Goal: Answer question/provide support

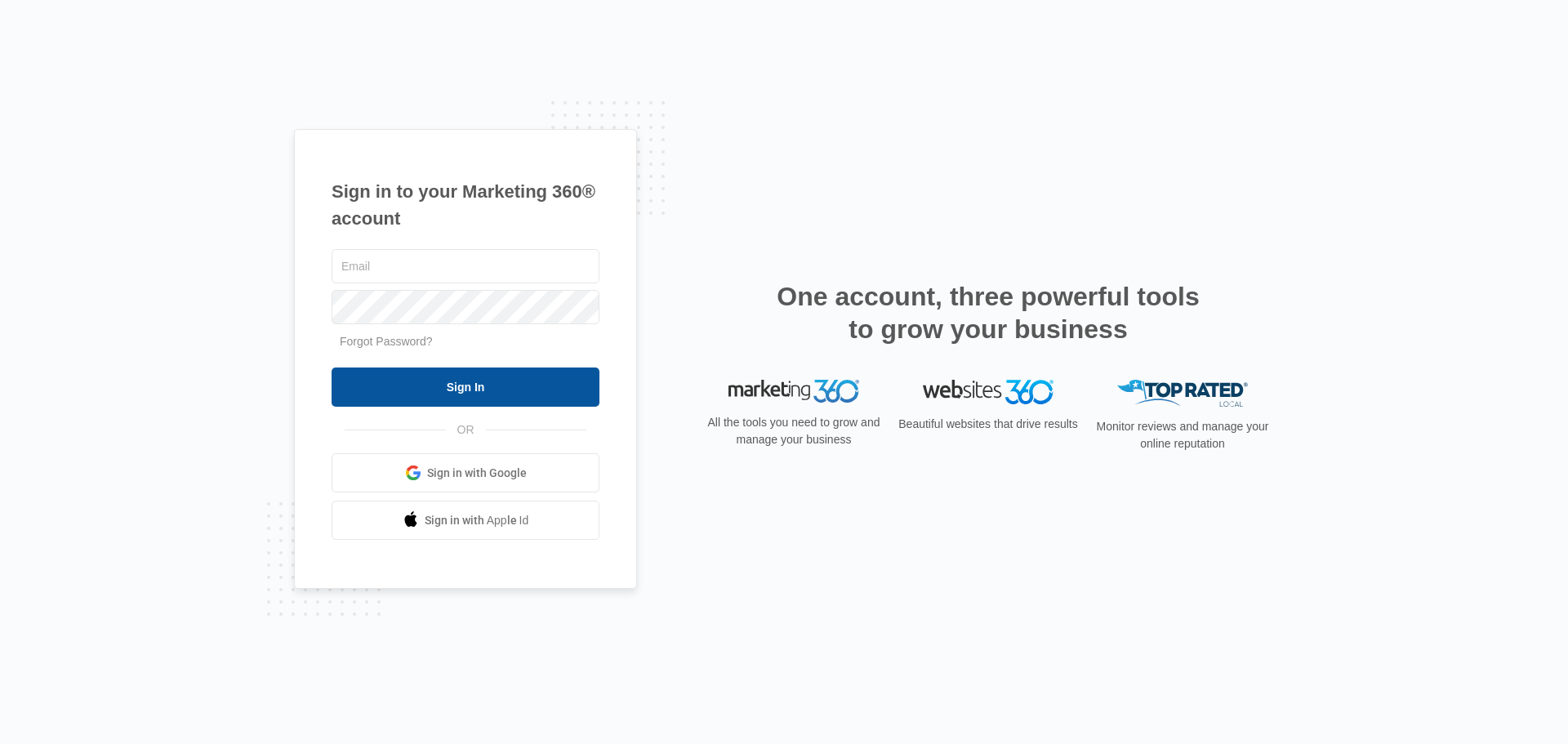
type input "info@sleeplittleton.com"
click at [473, 380] on input "Sign In" at bounding box center [466, 388] width 268 height 40
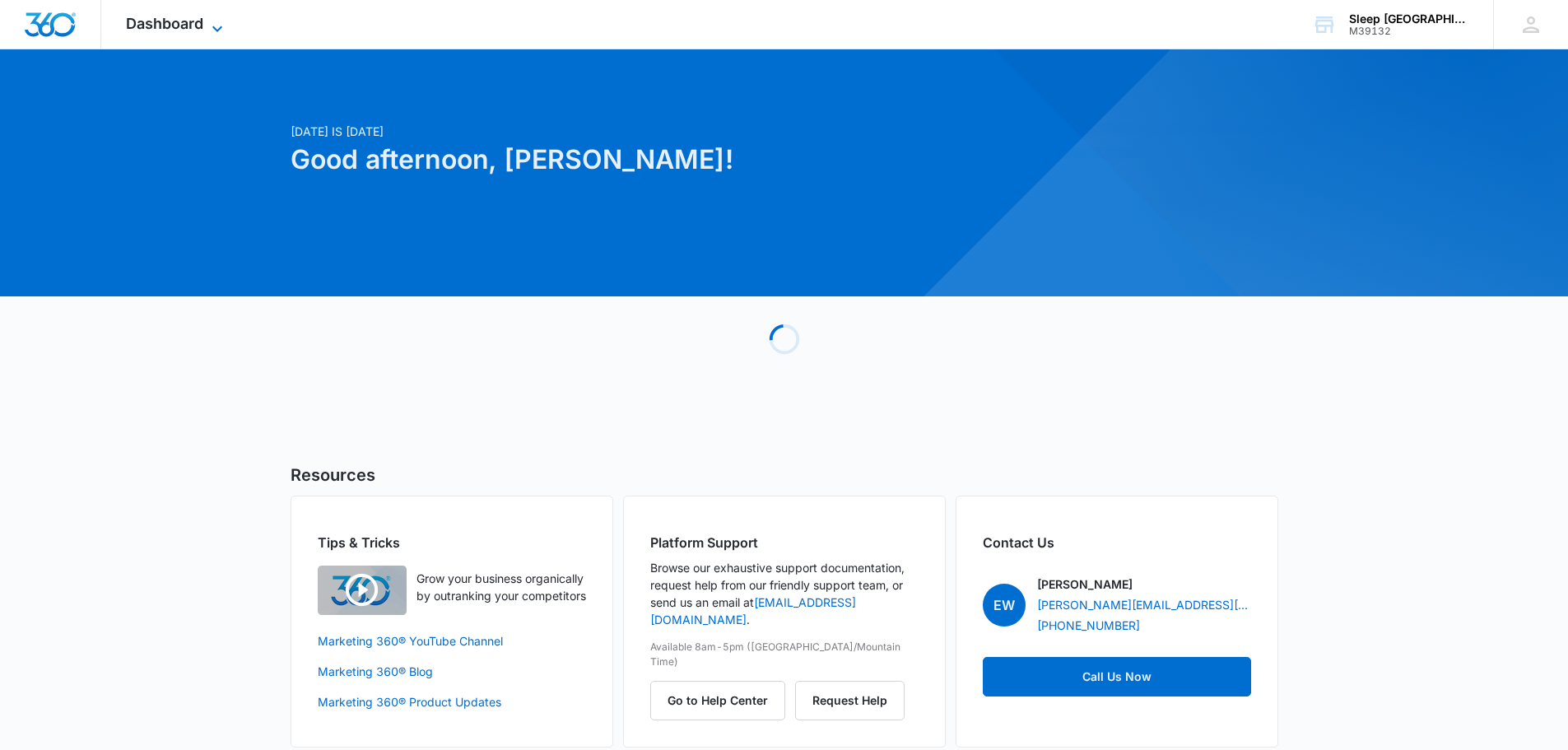
click at [170, 25] on span "Dashboard" at bounding box center [164, 24] width 77 height 17
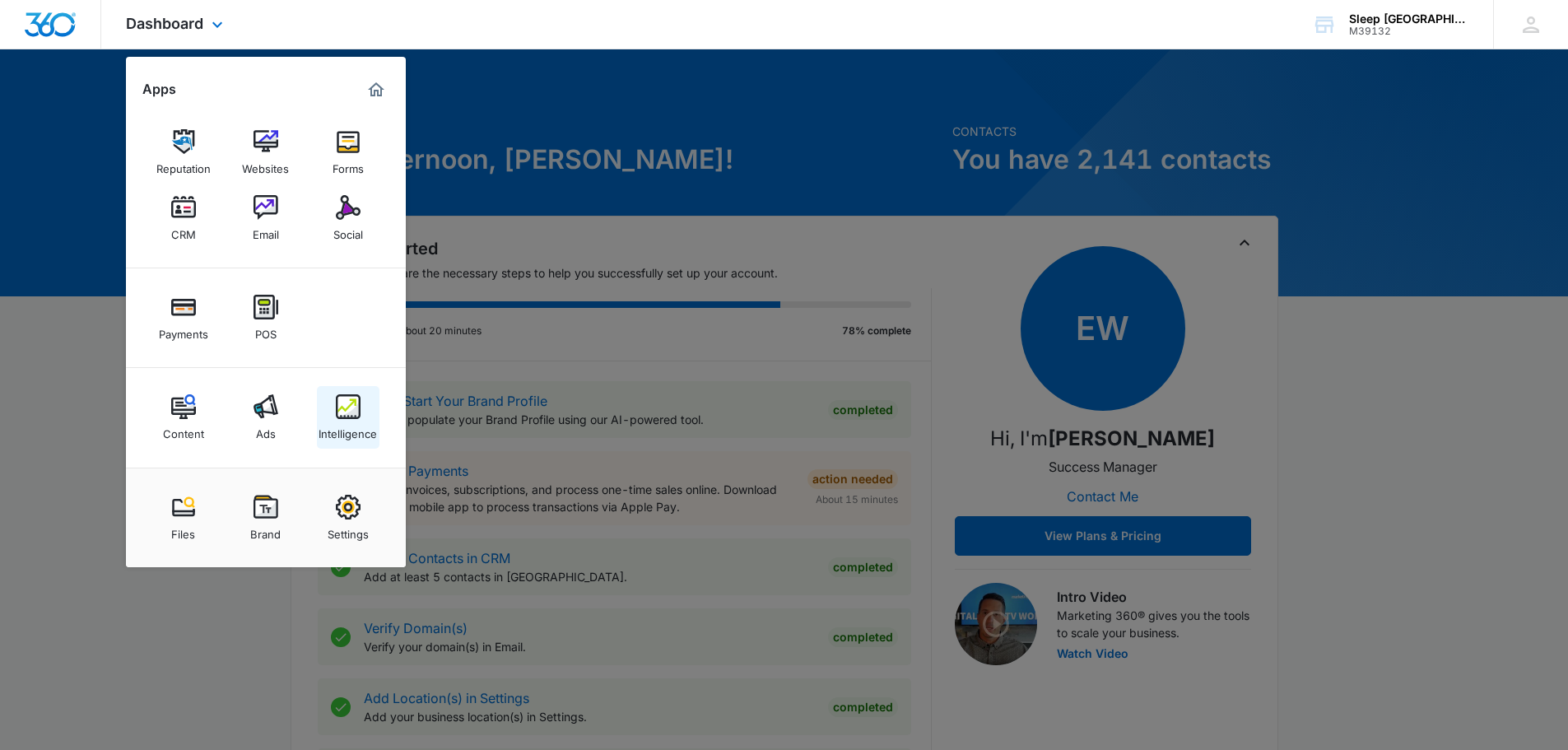
click at [371, 414] on link "Intelligence" at bounding box center [348, 417] width 63 height 63
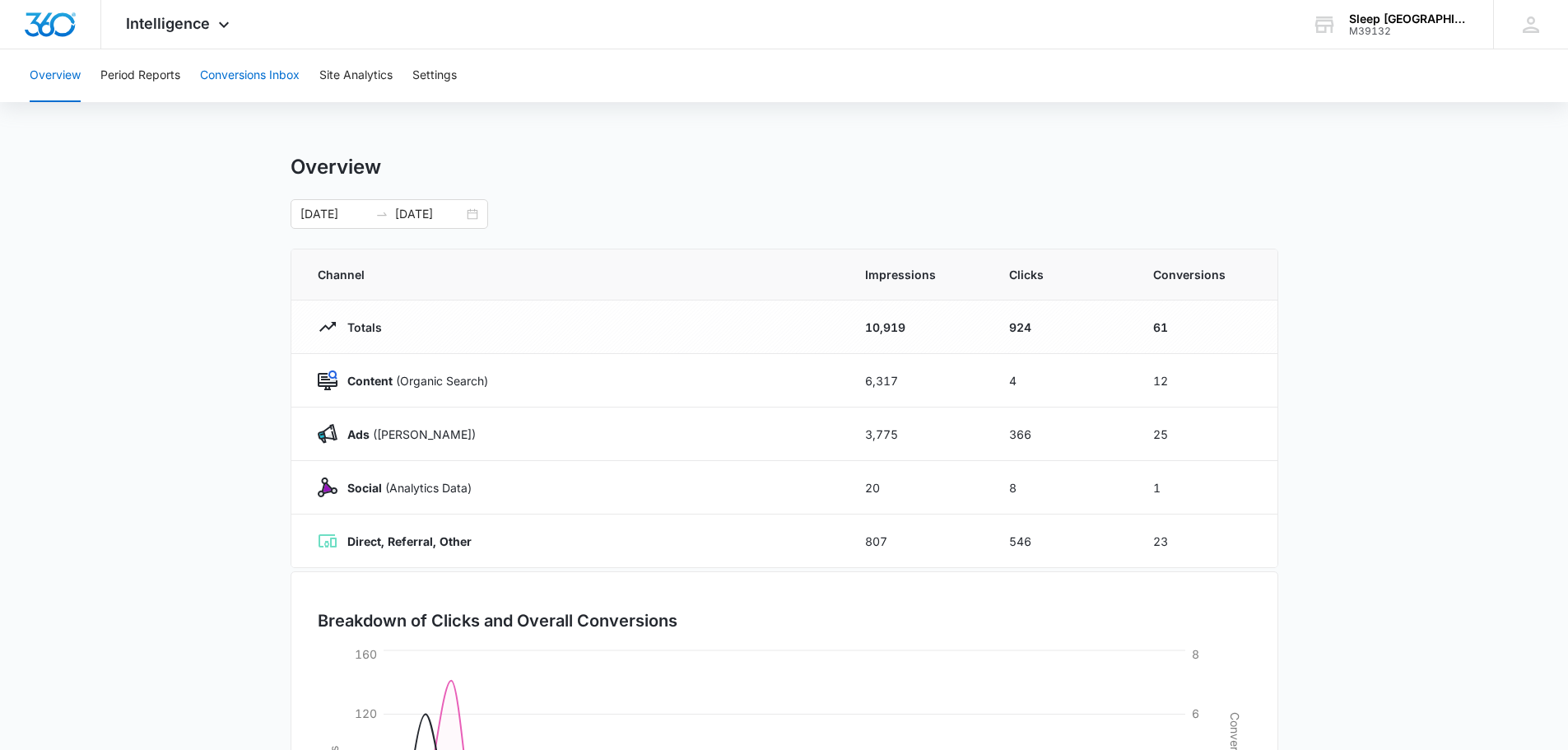
click at [280, 82] on button "Conversions Inbox" at bounding box center [249, 75] width 100 height 52
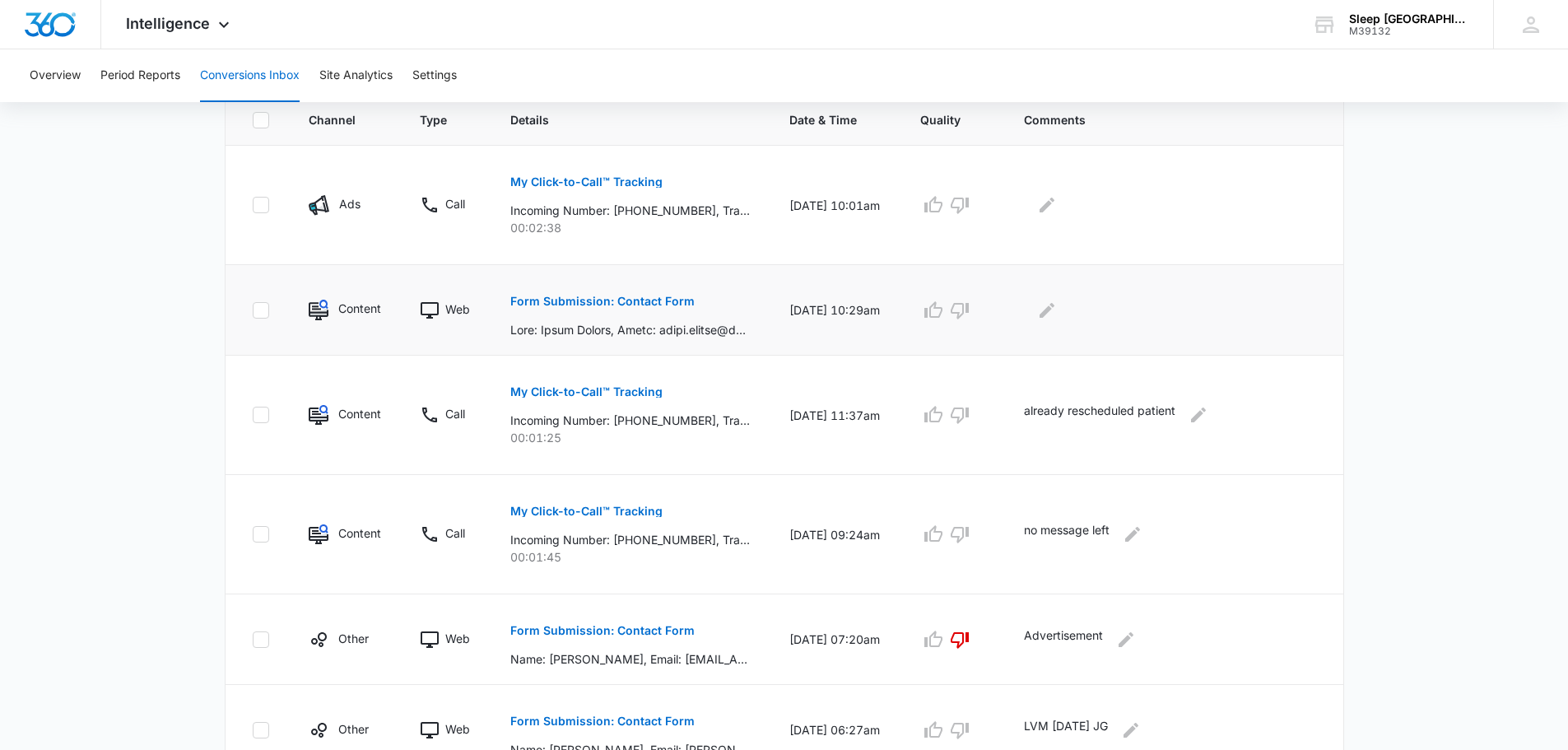
scroll to position [356, 0]
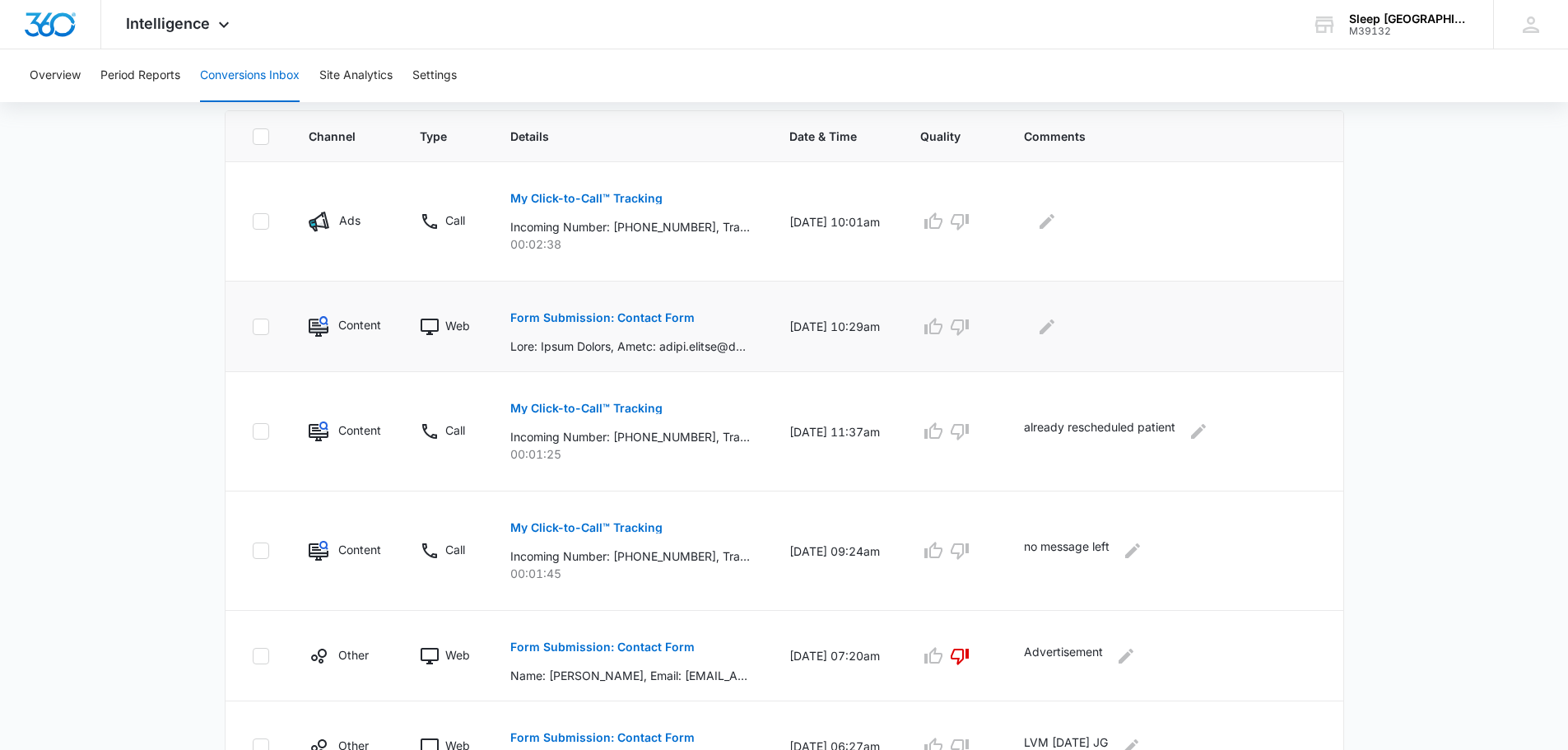
click at [667, 316] on p "Form Submission: Contact Form" at bounding box center [603, 317] width 184 height 11
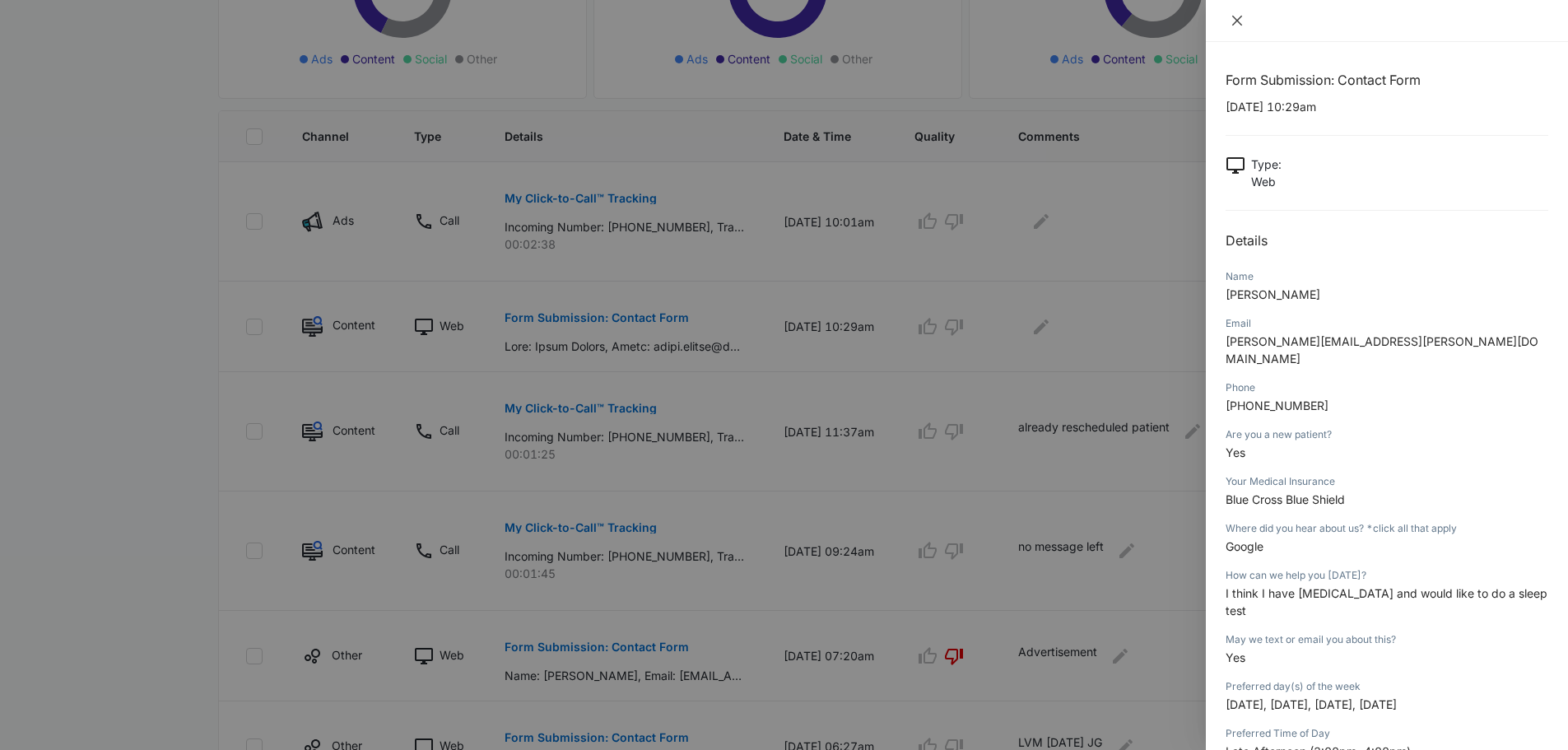
scroll to position [0, 0]
click at [1234, 22] on icon "close" at bounding box center [1237, 21] width 13 height 13
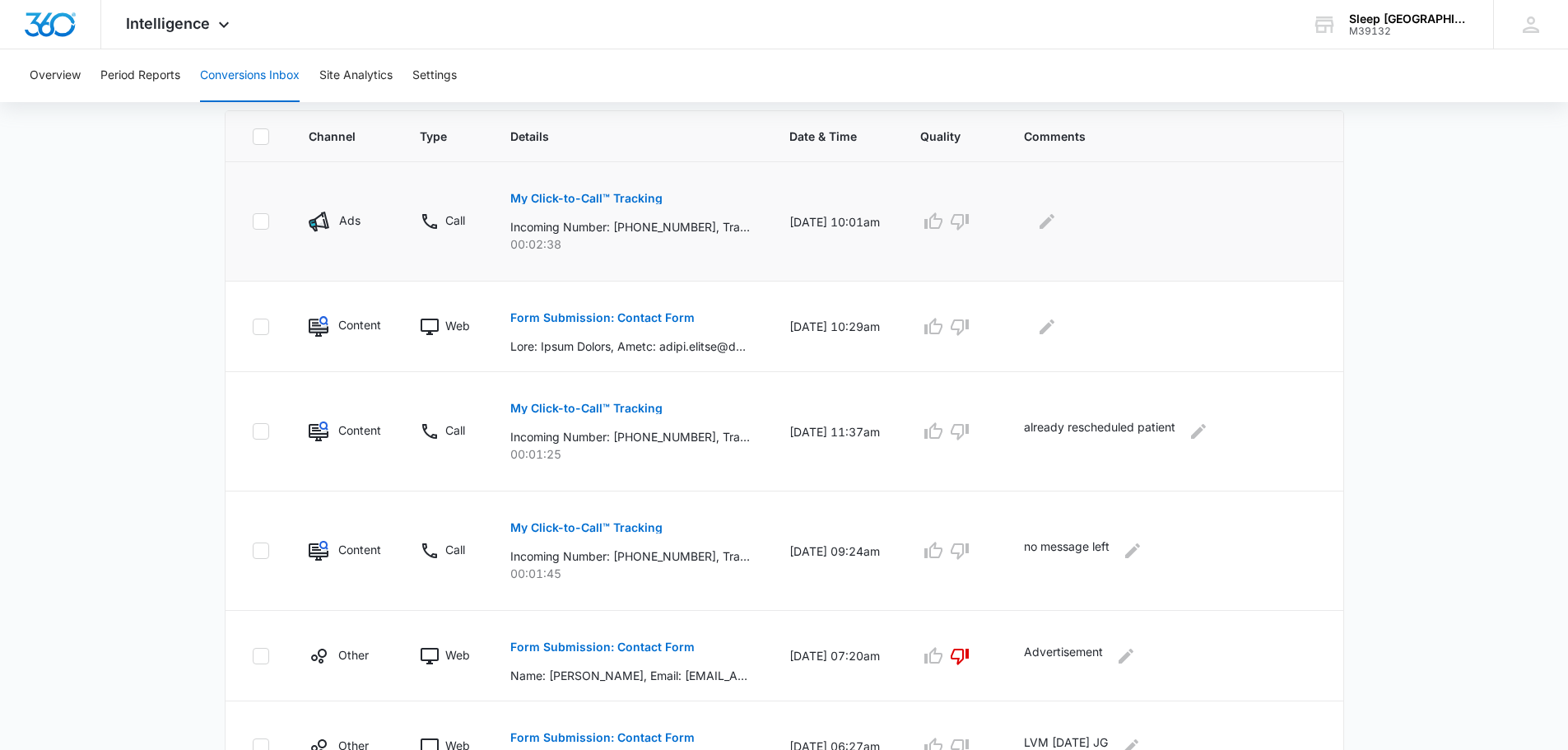
click at [596, 195] on p "My Click-to-Call™ Tracking" at bounding box center [587, 199] width 152 height 11
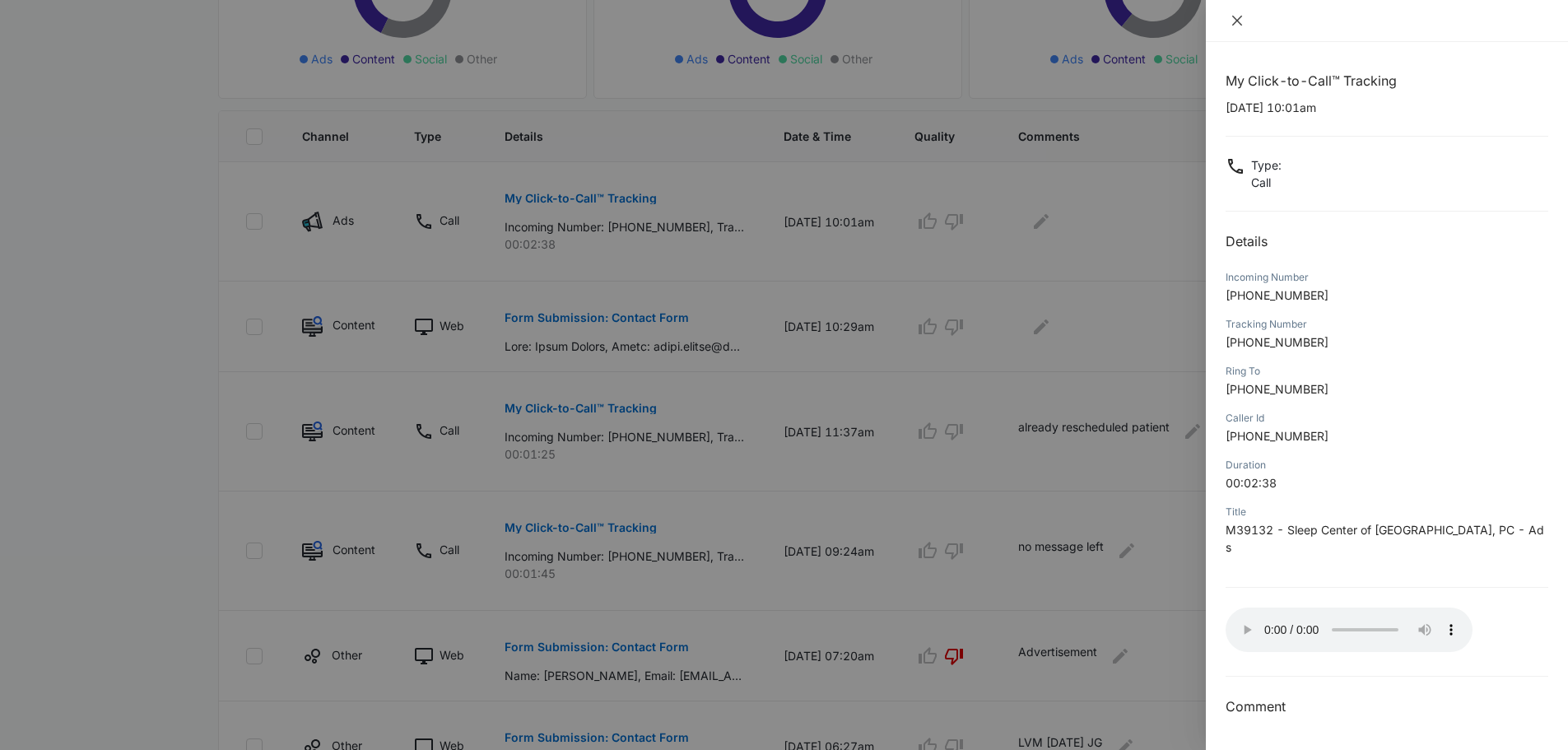
click at [1242, 16] on icon "close" at bounding box center [1237, 20] width 10 height 10
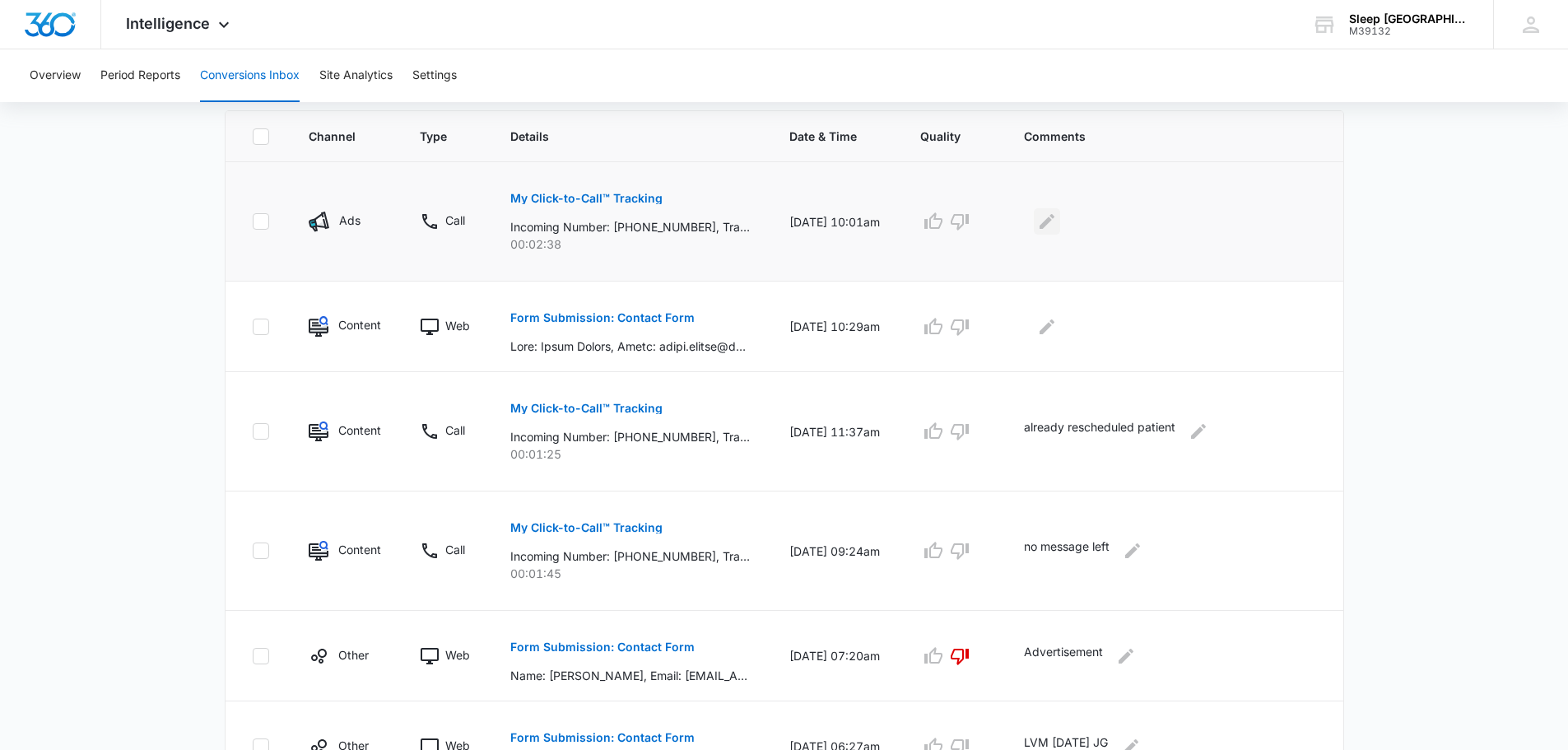
click at [1057, 229] on icon "Edit Comments" at bounding box center [1047, 221] width 20 height 20
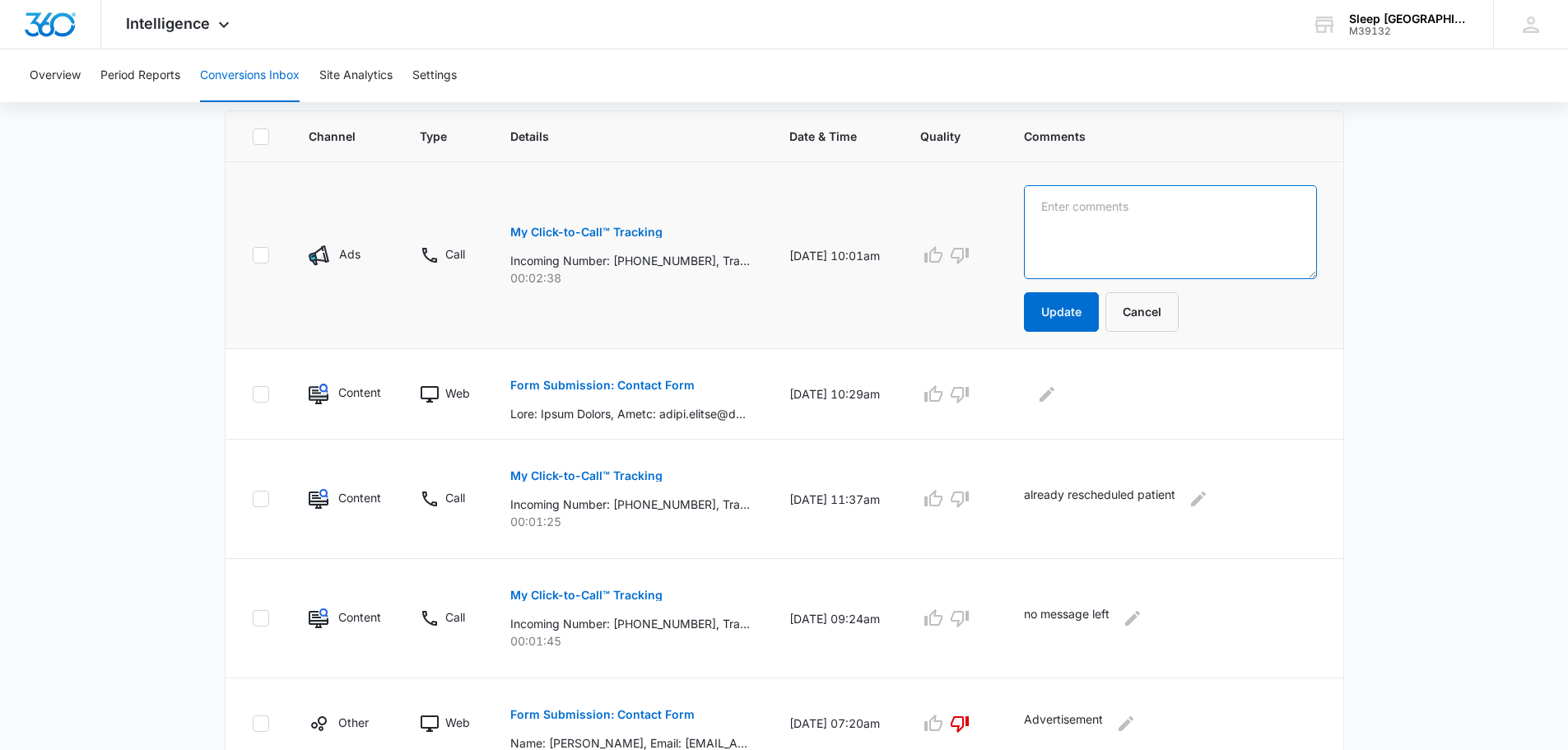
click at [1125, 242] on textarea at bounding box center [1170, 232] width 292 height 94
type textarea "call from a patient that Alicia already helped"
click at [1065, 297] on button "Update" at bounding box center [1061, 312] width 75 height 40
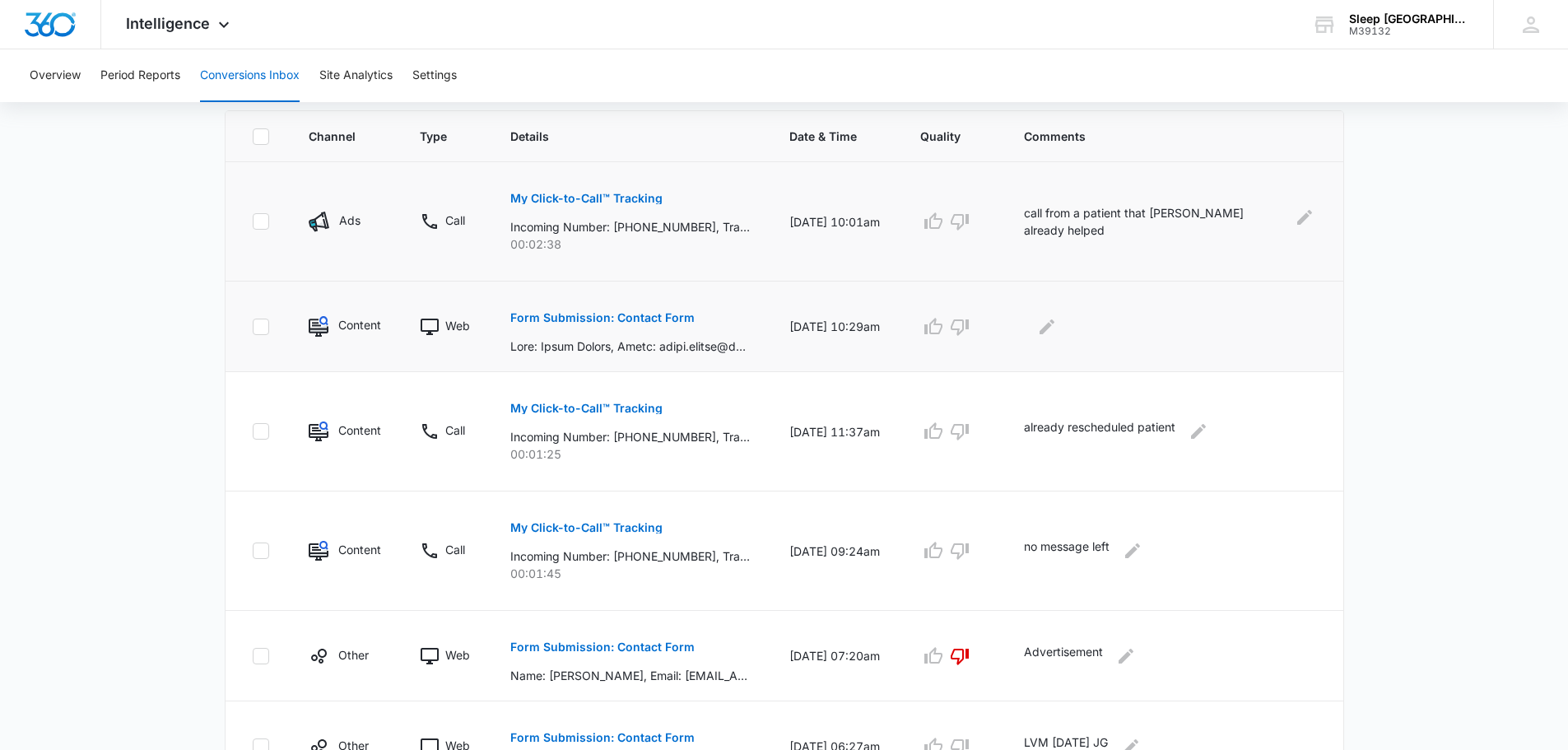
click at [659, 316] on p "Form Submission: Contact Form" at bounding box center [603, 317] width 184 height 11
